Goal: Transaction & Acquisition: Download file/media

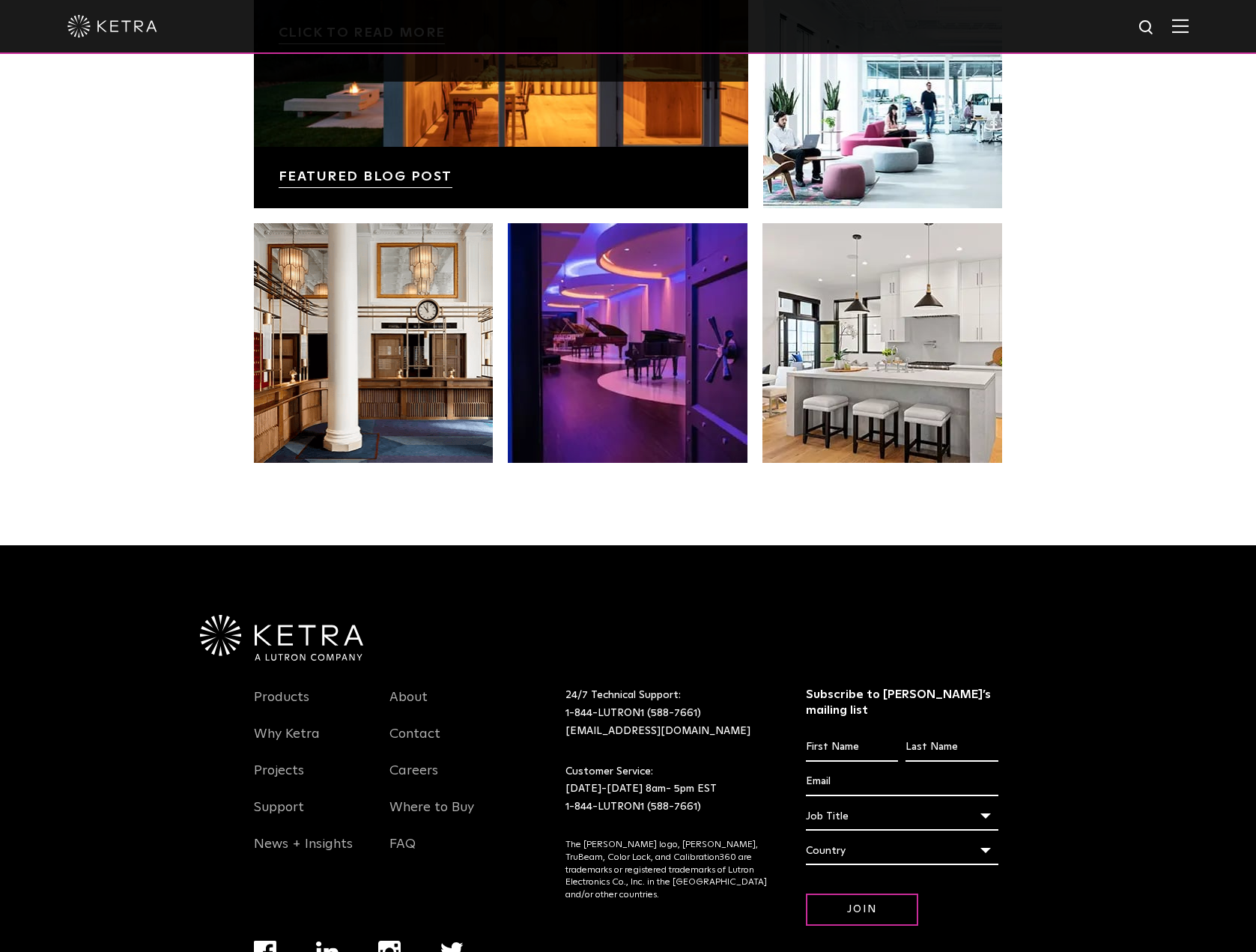
scroll to position [3150, 0]
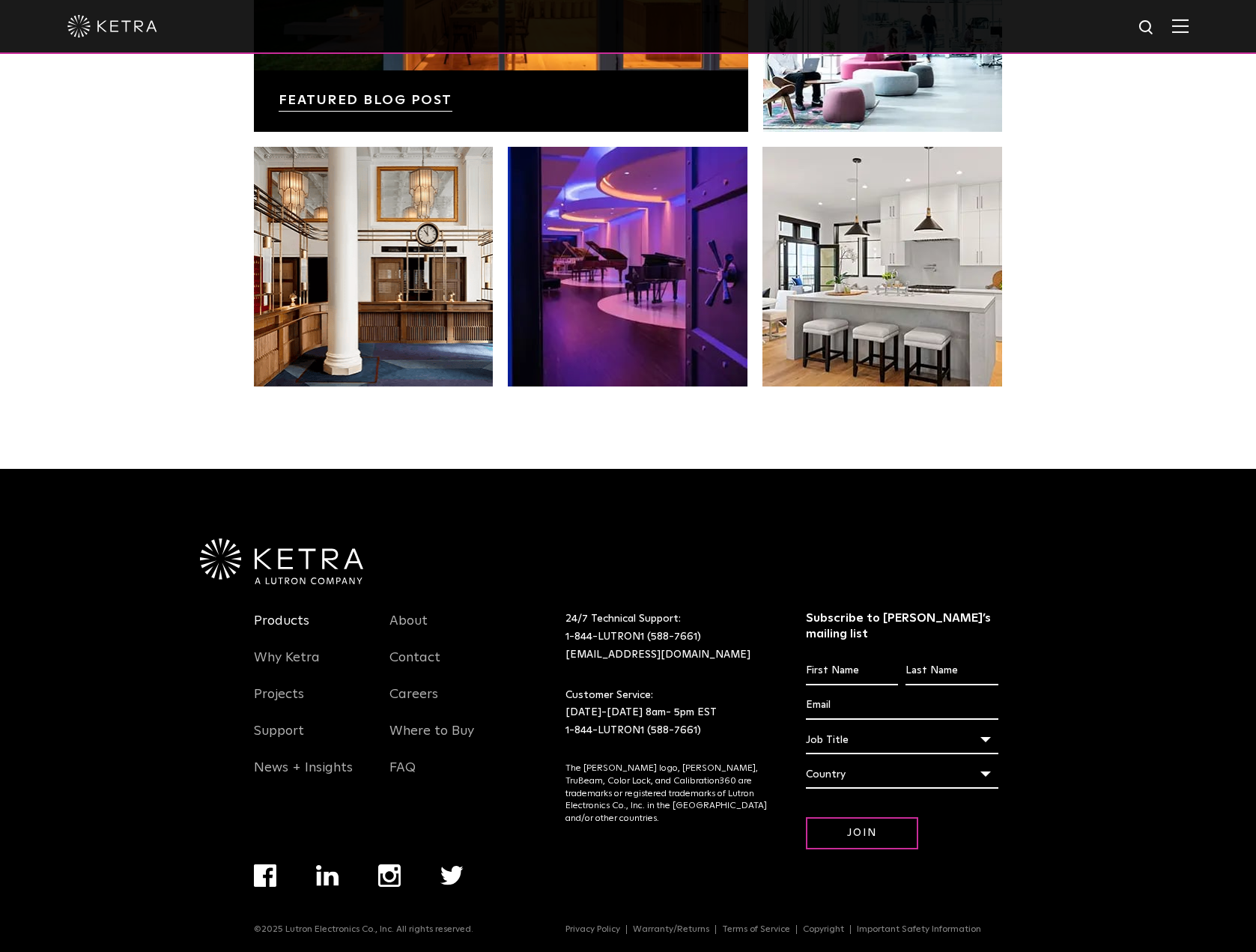
click at [294, 630] on link "Products" at bounding box center [282, 630] width 55 height 34
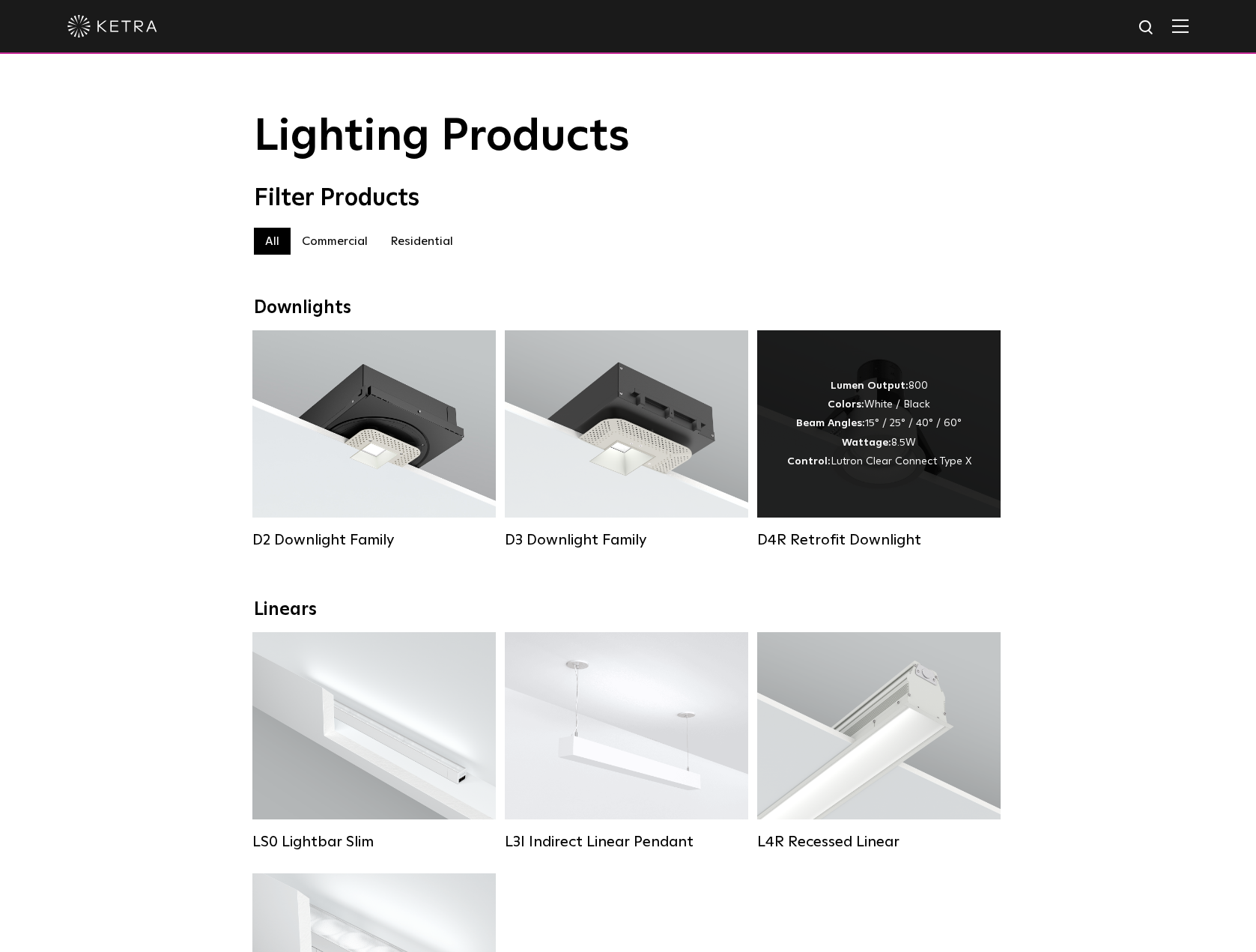
click at [864, 408] on strong "Colors:" at bounding box center [846, 404] width 37 height 10
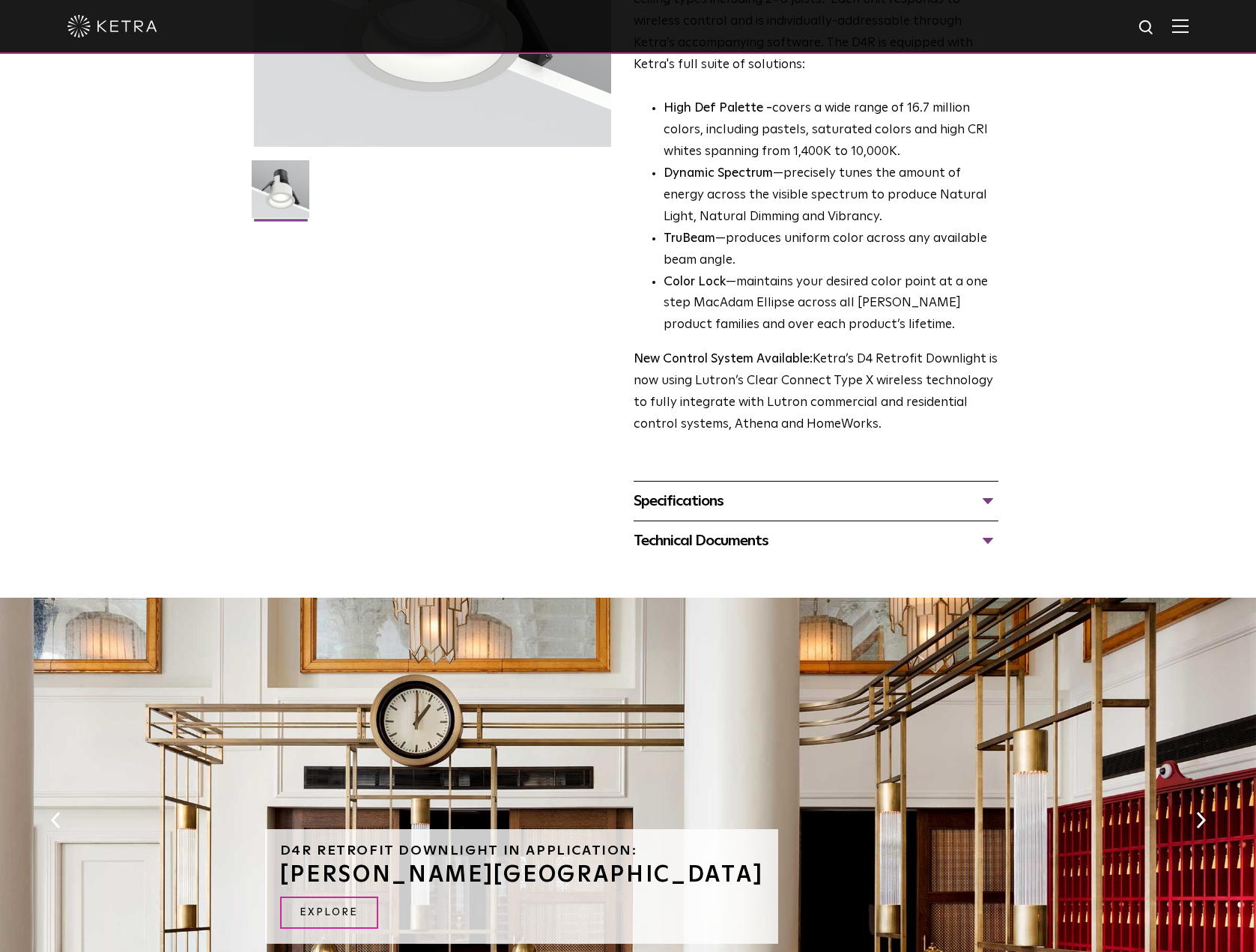
scroll to position [375, 0]
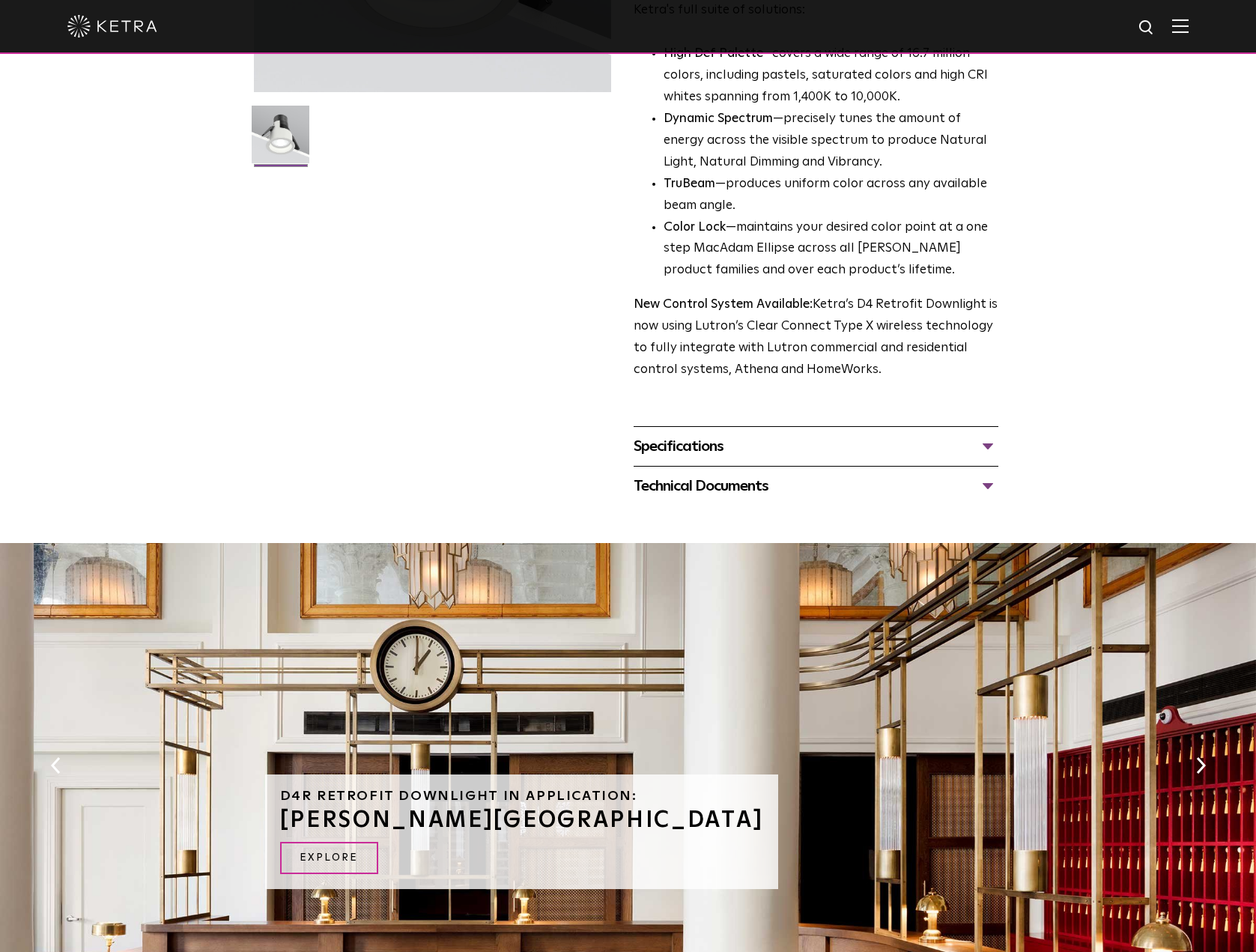
click at [769, 460] on div "Specifications LUMEN OUTPUTS 800 Beam Angles 15, 25, 40, 60, 90 CONTROL Lutron …" at bounding box center [816, 445] width 365 height 39
click at [989, 450] on div "Specifications" at bounding box center [816, 447] width 365 height 24
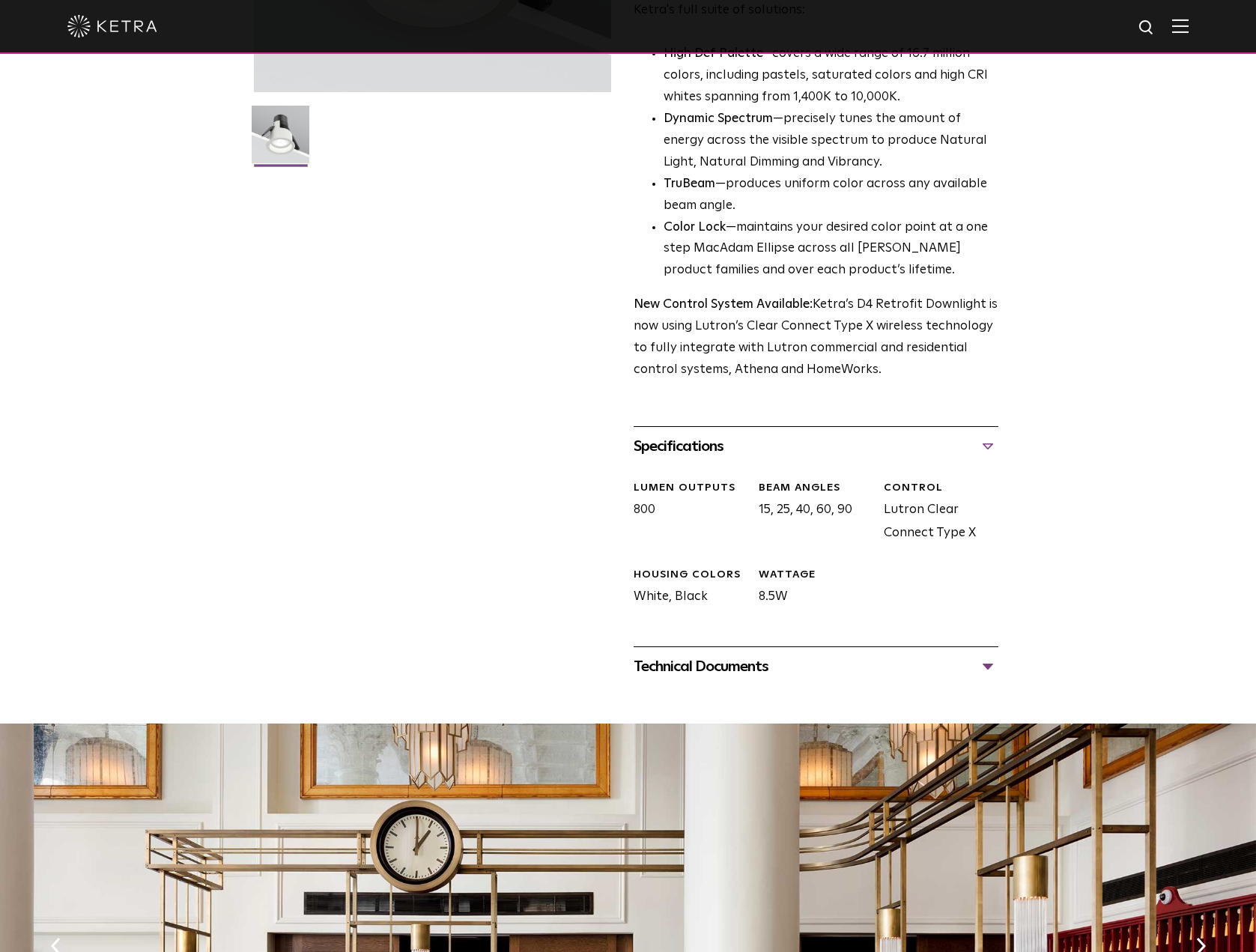
click at [910, 663] on div "Technical Documents" at bounding box center [816, 666] width 365 height 24
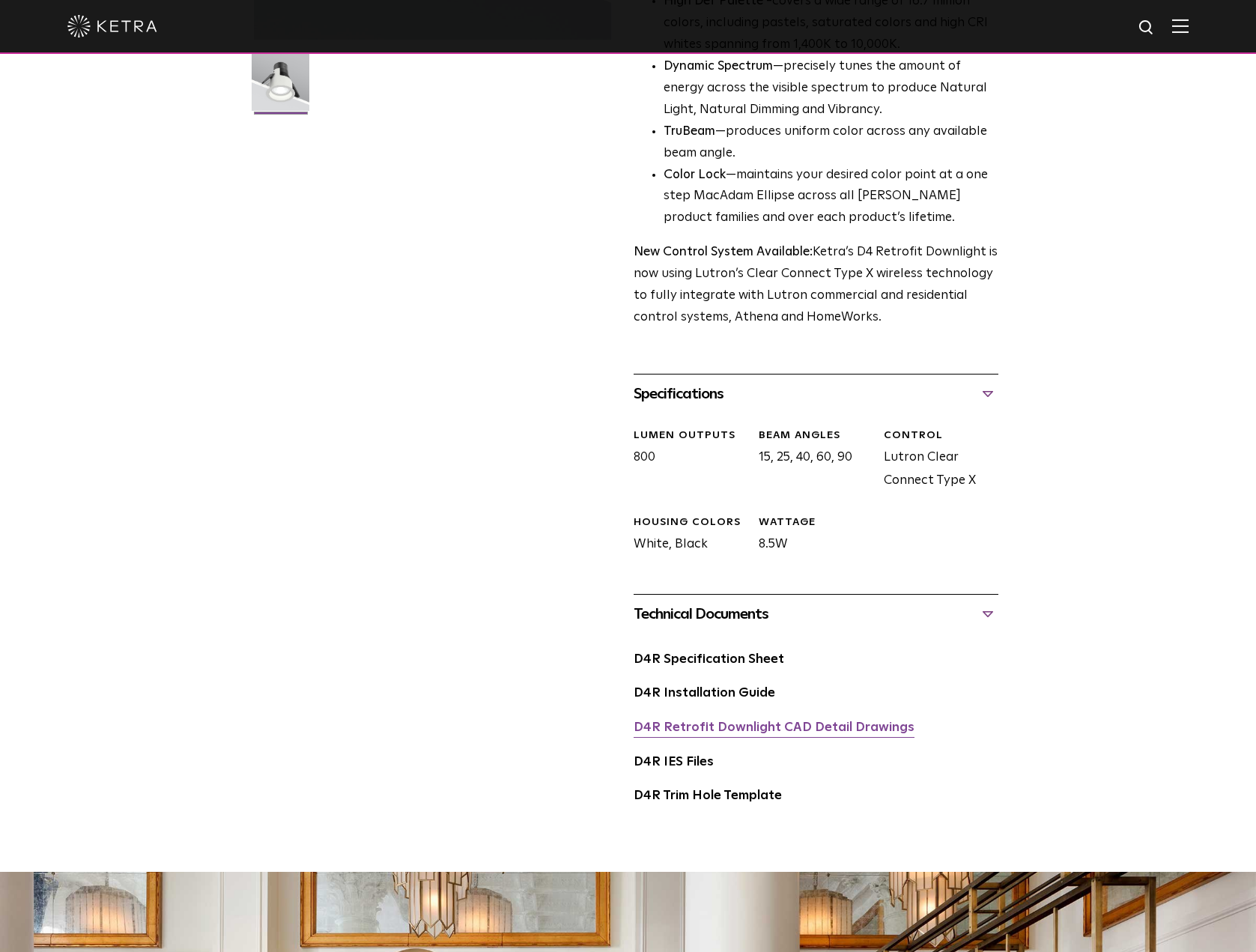
scroll to position [449, 0]
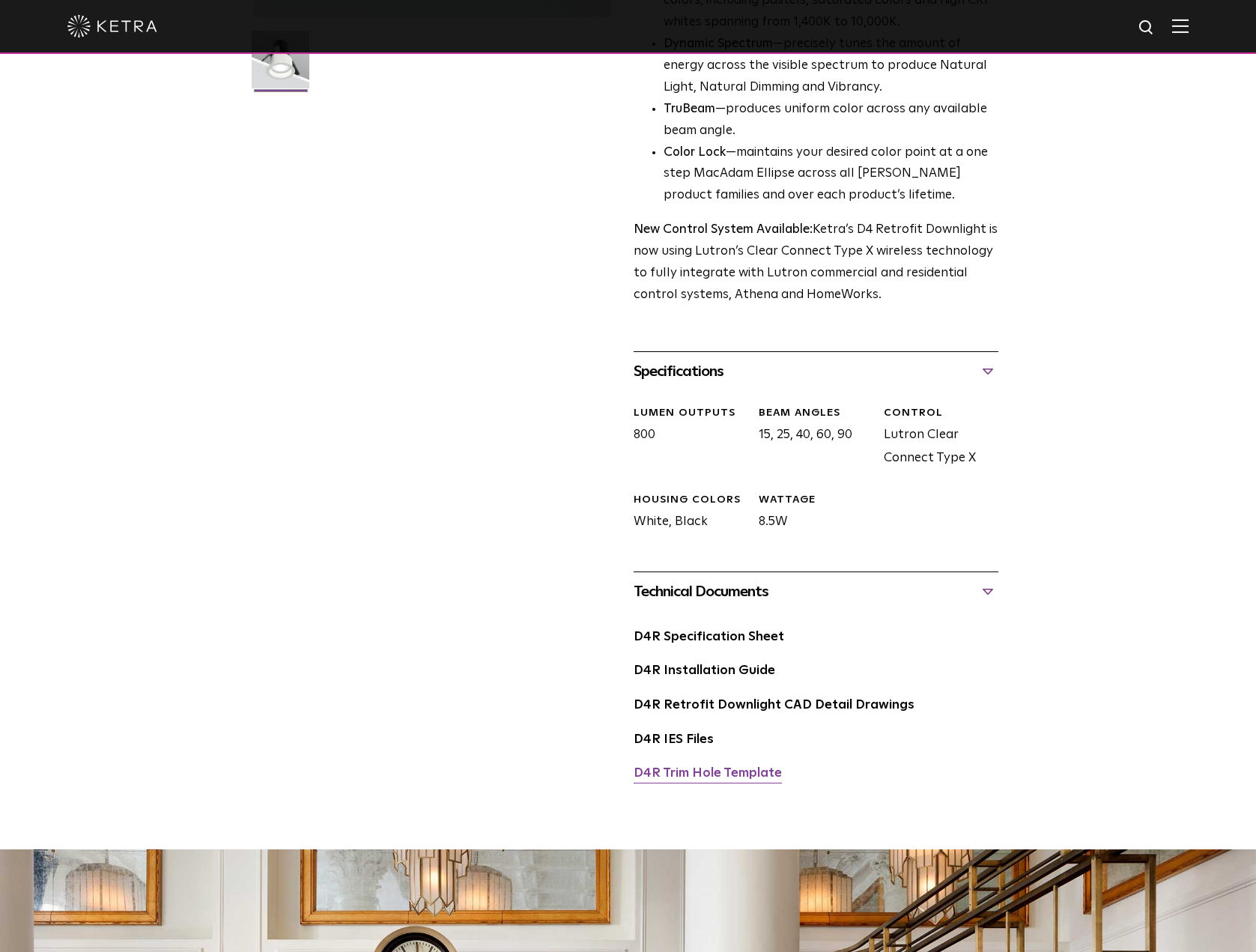
click at [722, 769] on link "D4R Trim Hole Template" at bounding box center [707, 773] width 148 height 13
